Goal: Complete application form

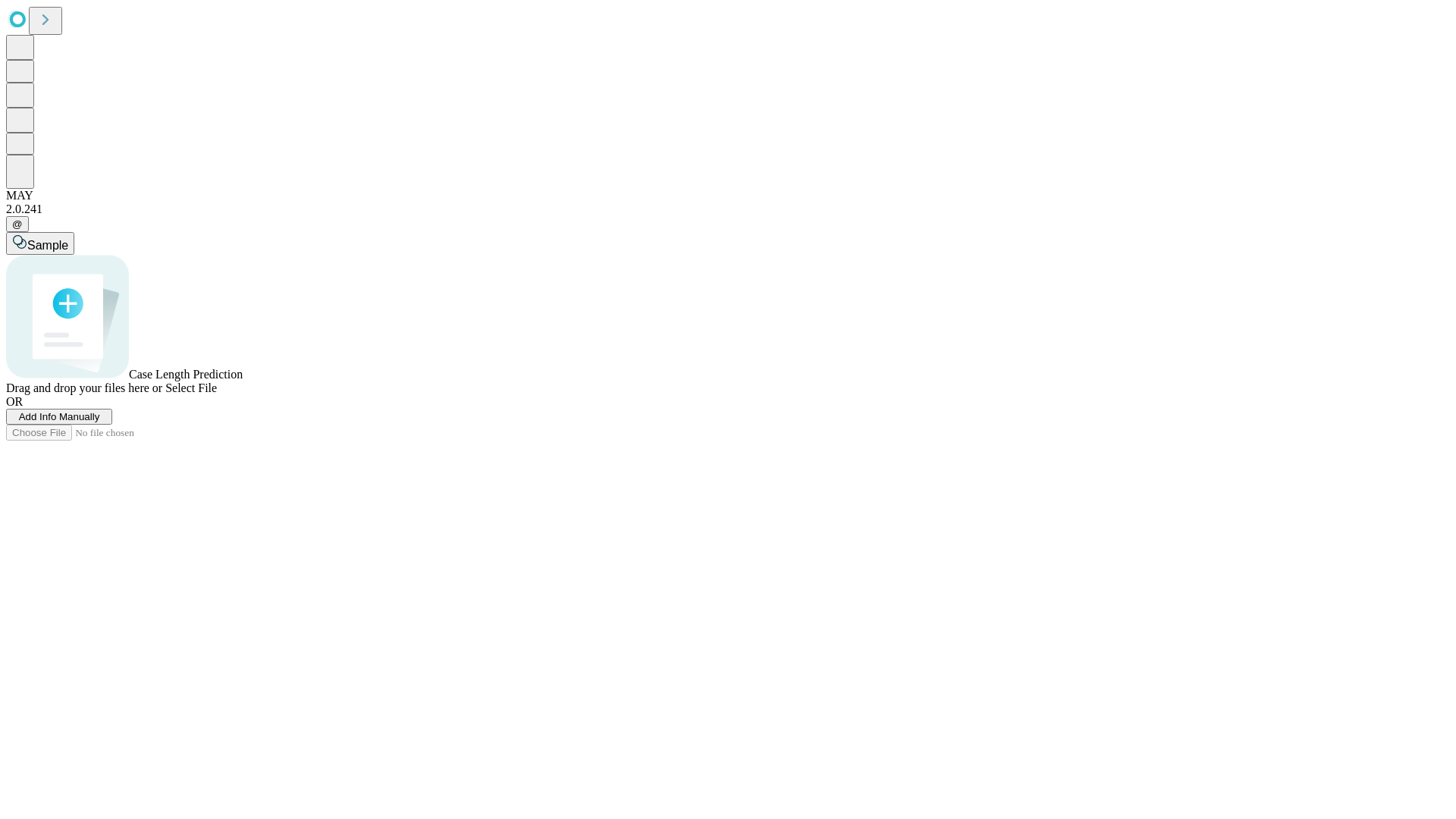
click at [100, 423] on span "Add Info Manually" at bounding box center [59, 416] width 81 height 11
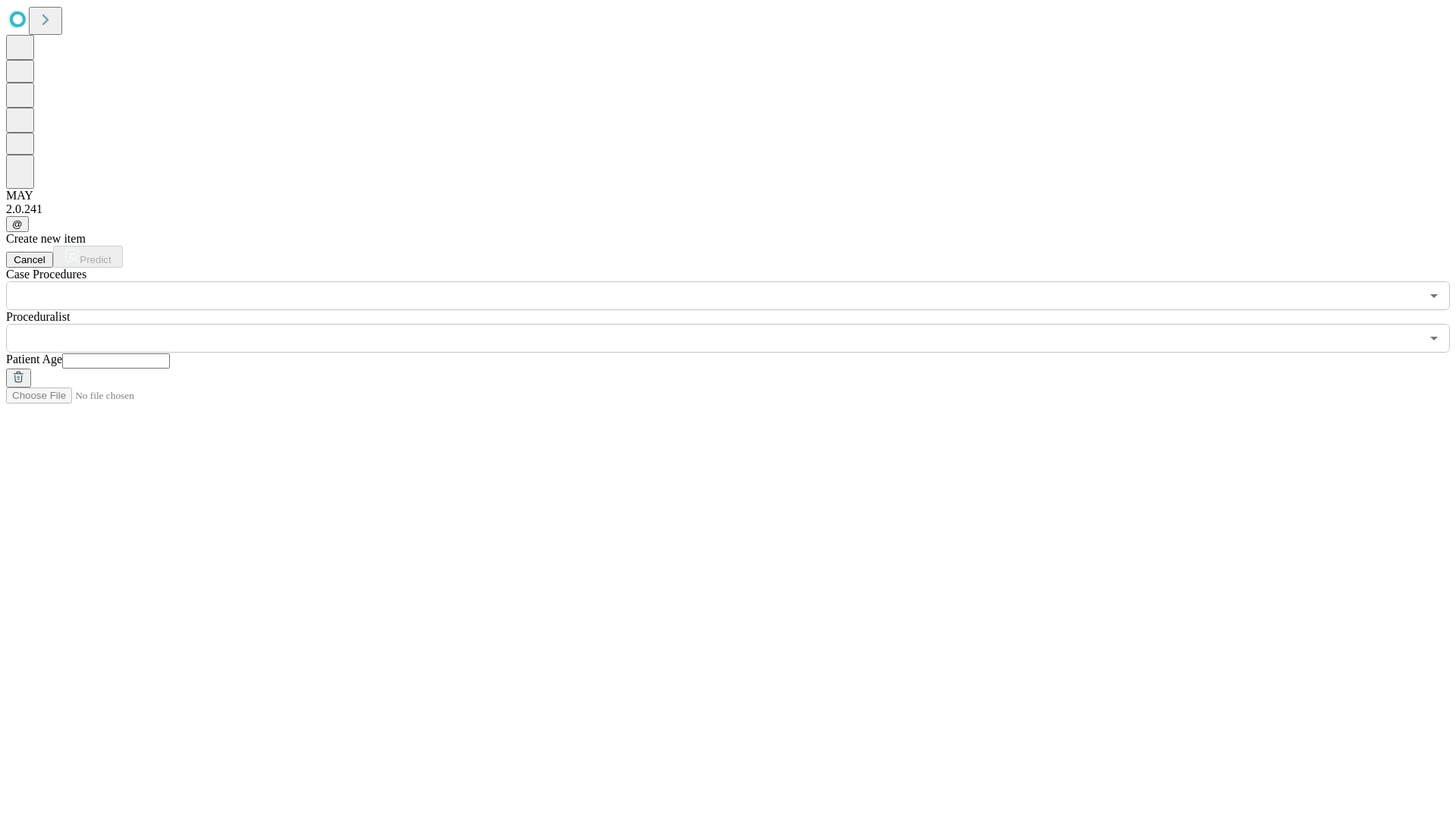
click at [169, 353] on input "text" at bounding box center [116, 361] width 108 height 15
type input "**"
click at [739, 324] on input "text" at bounding box center [712, 338] width 1414 height 29
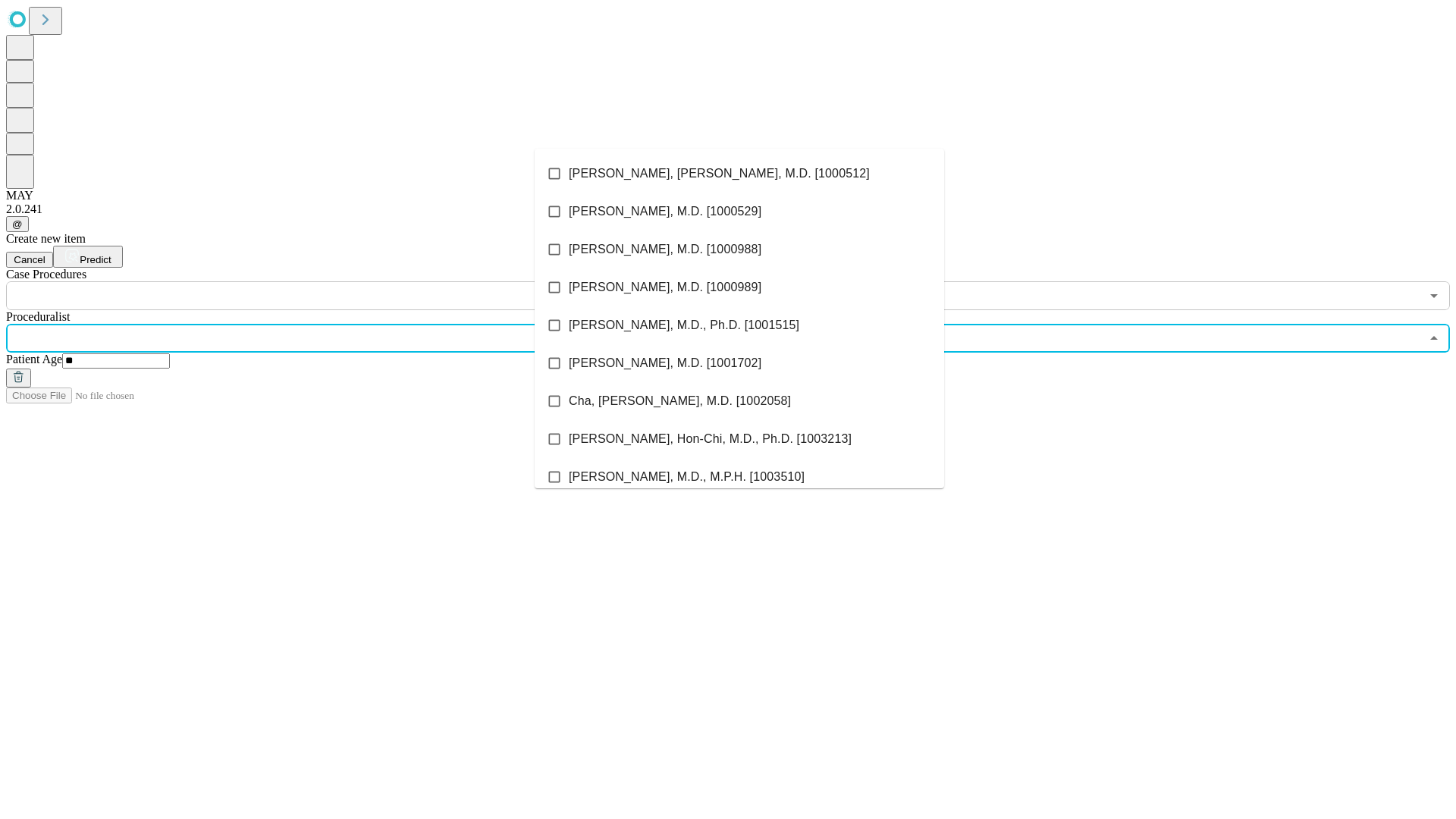
click at [739, 174] on li "[PERSON_NAME], [PERSON_NAME], M.D. [1000512]" at bounding box center [739, 173] width 410 height 38
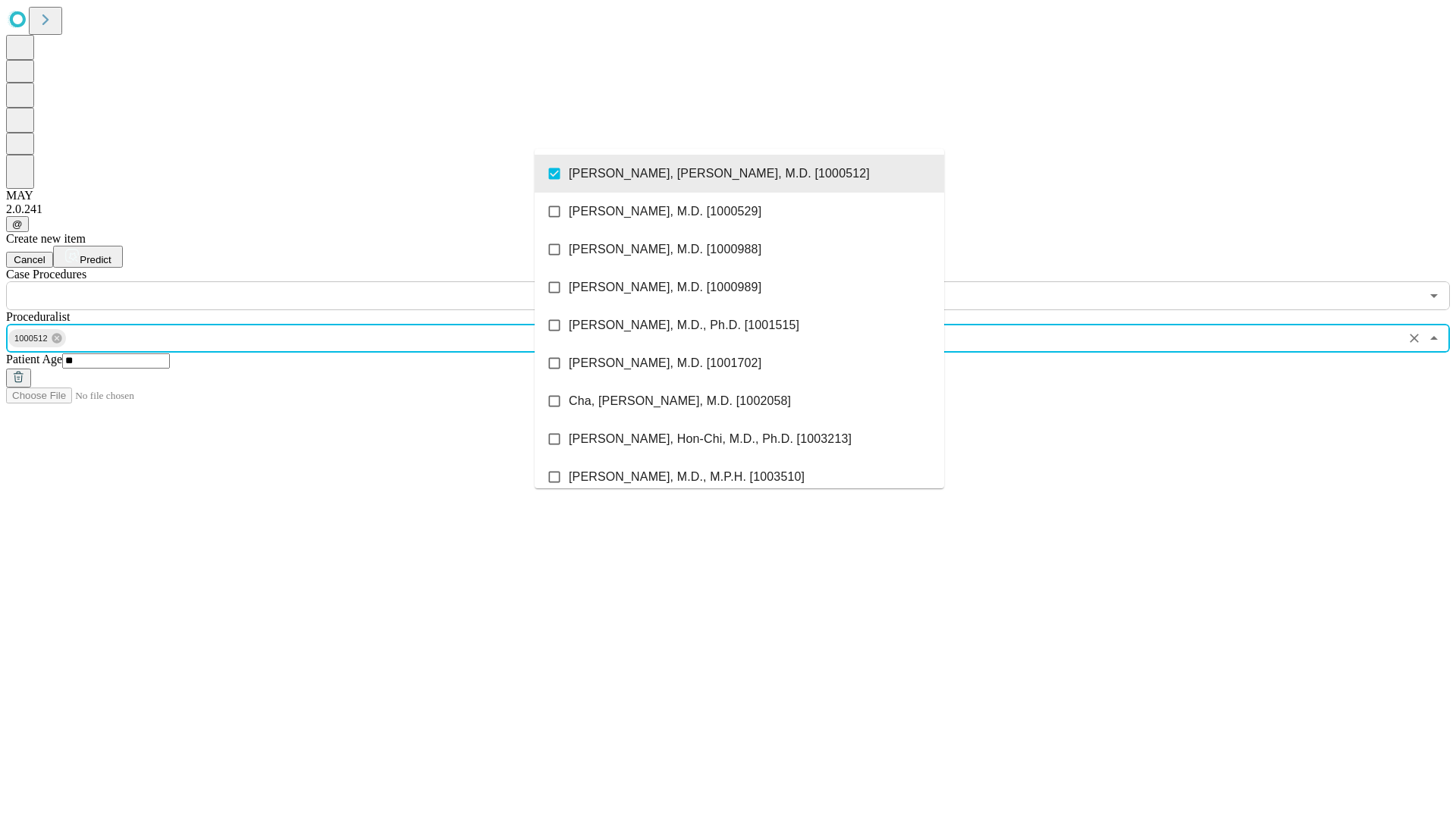
click at [319, 282] on input "text" at bounding box center [712, 296] width 1414 height 29
